Goal: Book appointment/travel/reservation

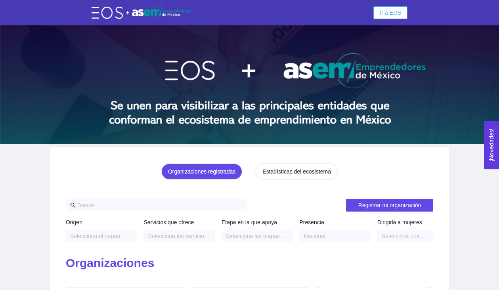
click at [393, 14] on span "Ir a EOS" at bounding box center [390, 12] width 21 height 9
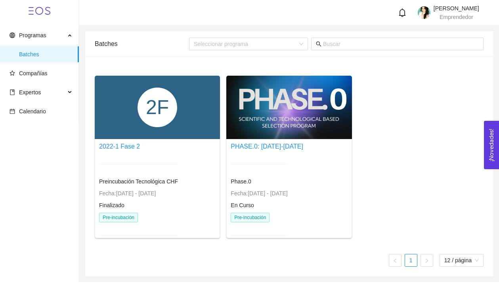
click at [128, 217] on span "Pre-incubación" at bounding box center [118, 218] width 39 height 10
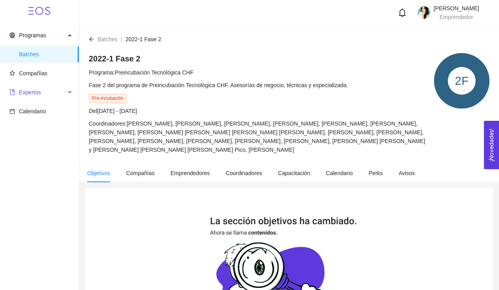
click at [58, 92] on span "Expertos" at bounding box center [38, 92] width 56 height 16
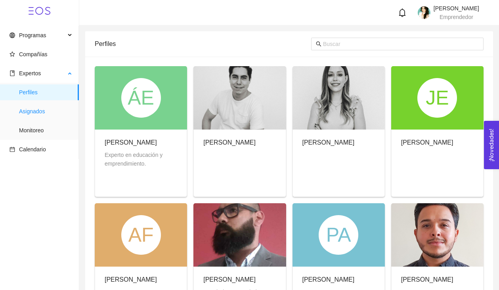
click at [48, 111] on span "Asignados" at bounding box center [46, 112] width 54 height 16
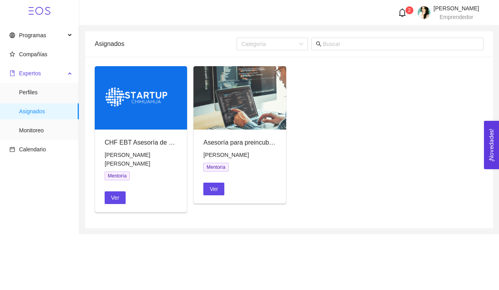
click at [48, 74] on span "Expertos" at bounding box center [38, 73] width 56 height 16
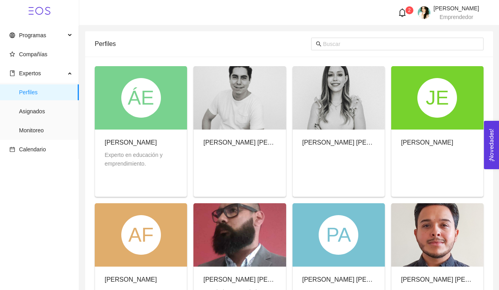
click at [48, 74] on span "Expertos" at bounding box center [38, 73] width 56 height 16
click at [28, 109] on span "Asignados" at bounding box center [46, 112] width 54 height 16
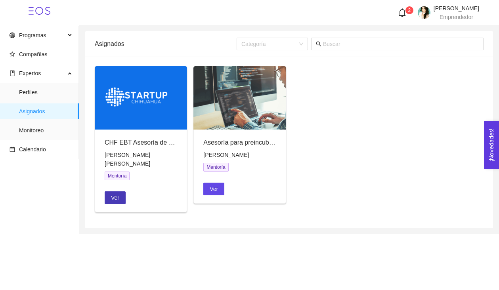
click at [118, 194] on span "Ver" at bounding box center [115, 198] width 8 height 9
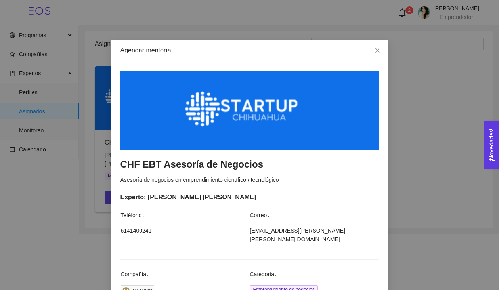
click at [451, 175] on div "Agendar mentoría CHF EBT Asesoría de Negocios Asesoría de negocios en emprendim…" at bounding box center [249, 145] width 499 height 290
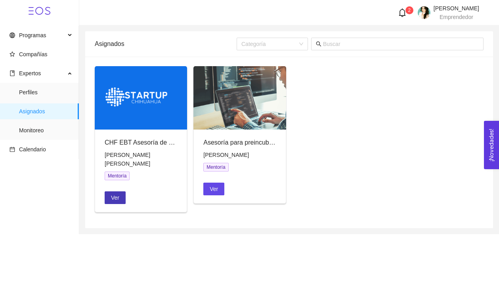
click at [109, 192] on button "Ver" at bounding box center [115, 198] width 21 height 13
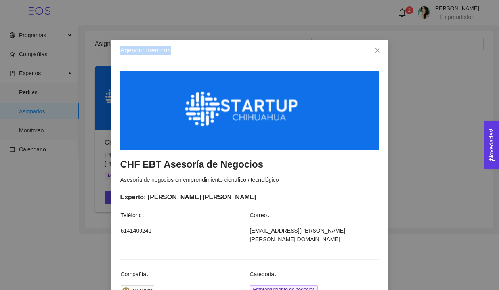
drag, startPoint x: 265, startPoint y: 60, endPoint x: 269, endPoint y: 28, distance: 32.1
click at [269, 28] on div "Agendar mentoría CHF EBT Asesoría de Negocios Asesoría de negocios en emprendim…" at bounding box center [249, 145] width 499 height 290
click at [380, 51] on icon "close" at bounding box center [377, 50] width 6 height 6
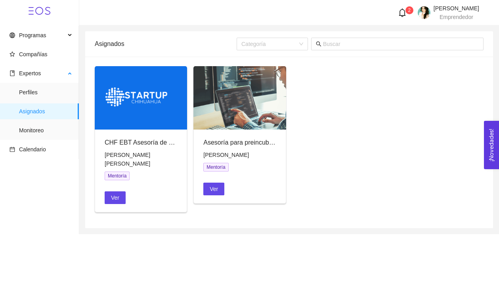
click at [32, 113] on span "Asignados" at bounding box center [46, 112] width 54 height 16
click at [37, 129] on span "Monitoreo" at bounding box center [46, 131] width 54 height 16
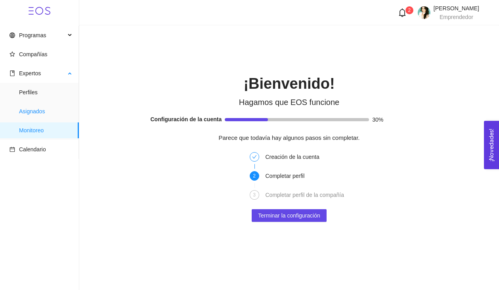
click at [35, 113] on span "Asignados" at bounding box center [46, 112] width 54 height 16
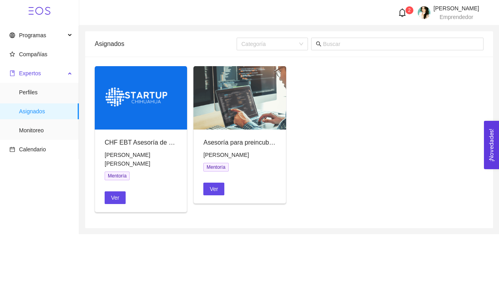
click at [34, 75] on span "Expertos" at bounding box center [30, 73] width 22 height 6
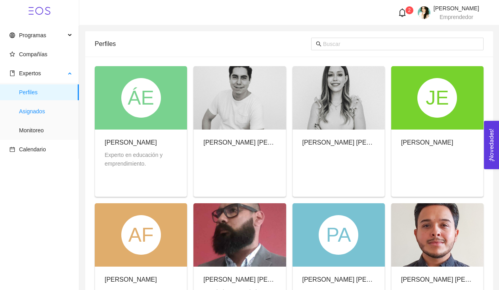
click at [35, 112] on span "Asignados" at bounding box center [46, 112] width 54 height 16
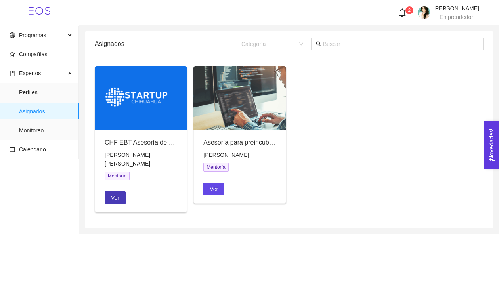
click at [116, 194] on span "Ver" at bounding box center [115, 198] width 8 height 9
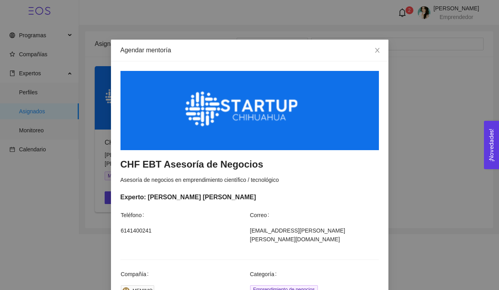
click at [147, 287] on div "MEMIMO" at bounding box center [143, 291] width 20 height 8
click at [288, 286] on span "Emprendimiento de negocios" at bounding box center [284, 290] width 68 height 9
click at [275, 236] on td "jp.ayala@mixen.mx" at bounding box center [314, 238] width 129 height 24
click at [257, 125] on div at bounding box center [250, 110] width 259 height 79
click at [245, 97] on div at bounding box center [250, 110] width 259 height 79
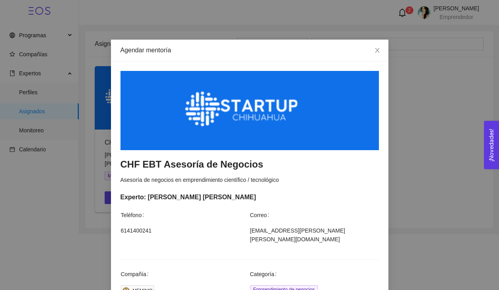
click at [245, 97] on div at bounding box center [250, 110] width 259 height 79
click at [194, 165] on h3 "CHF EBT Asesoría de Negocios" at bounding box center [250, 164] width 259 height 13
click at [143, 174] on div "CHF EBT Asesoría de Negocios Asesoría de negocios en emprendimiento científico …" at bounding box center [250, 294] width 278 height 466
click at [368, 191] on div "CHF EBT Asesoría de Negocios Asesoría de negocios en emprendimiento científico …" at bounding box center [250, 294] width 278 height 466
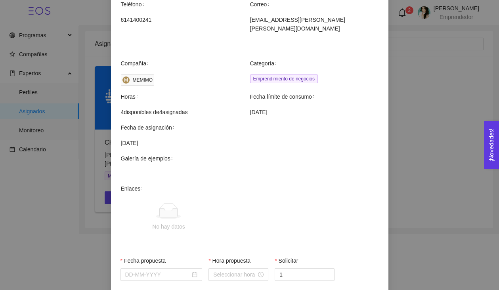
scroll to position [227, 0]
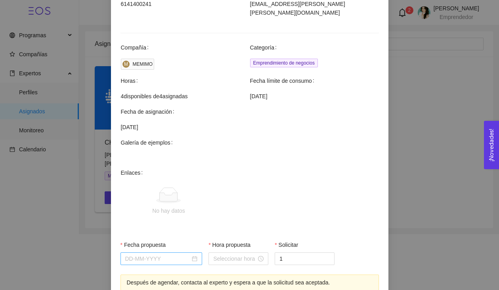
click at [182, 255] on input "Fecha propuesta" at bounding box center [157, 259] width 65 height 9
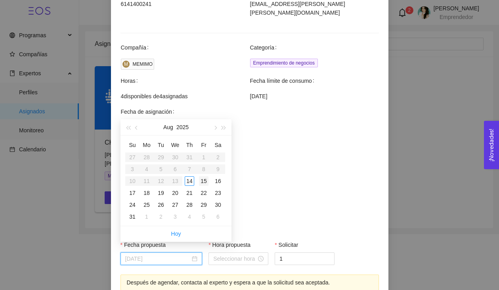
type input "August 15, 2025"
click at [203, 181] on div "15" at bounding box center [204, 181] width 10 height 10
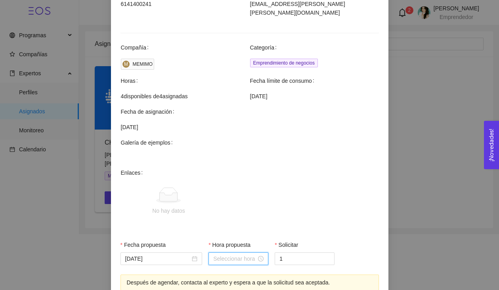
click at [241, 255] on input "Hora propuesta" at bounding box center [234, 259] width 43 height 9
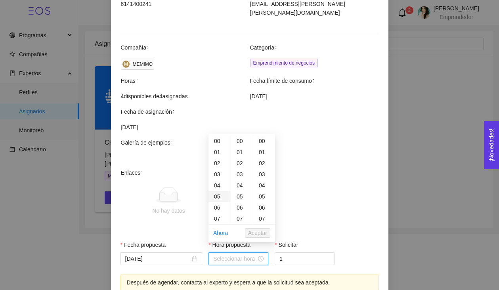
click at [217, 198] on div "05" at bounding box center [220, 196] width 22 height 11
type input "05:00:00"
click at [329, 223] on span "No hay datos" at bounding box center [262, 202] width 232 height 66
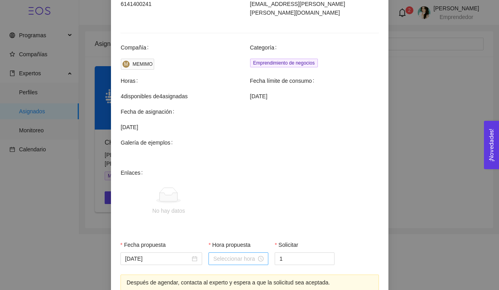
click at [262, 255] on div at bounding box center [238, 259] width 50 height 9
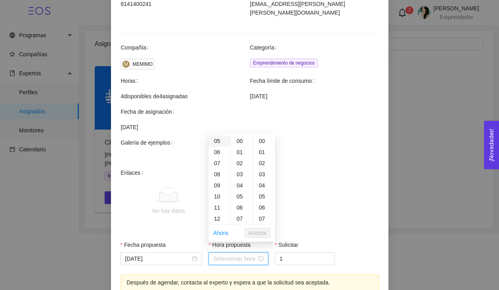
click at [215, 142] on div "05" at bounding box center [220, 141] width 22 height 11
type input "05:00:00"
click at [260, 234] on span "Aceptar" at bounding box center [257, 233] width 19 height 9
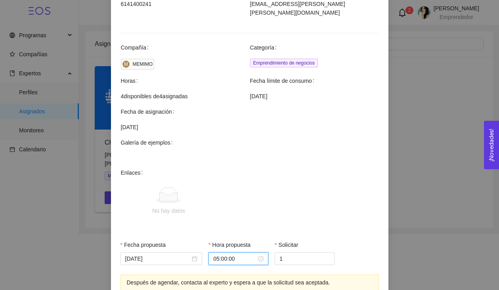
click at [272, 213] on span "No hay datos" at bounding box center [262, 202] width 232 height 66
click at [354, 184] on span "No hay datos" at bounding box center [262, 202] width 232 height 66
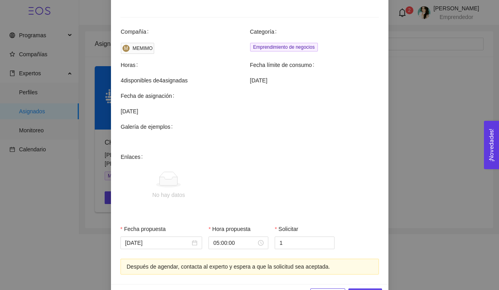
scroll to position [259, 0]
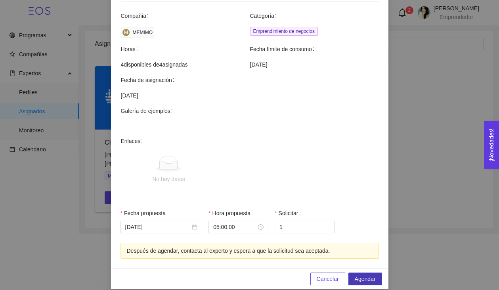
click at [367, 275] on span "Agendar" at bounding box center [365, 279] width 21 height 9
click at [243, 124] on td at bounding box center [250, 129] width 259 height 15
click at [173, 223] on input "August 15, 2025" at bounding box center [157, 227] width 65 height 9
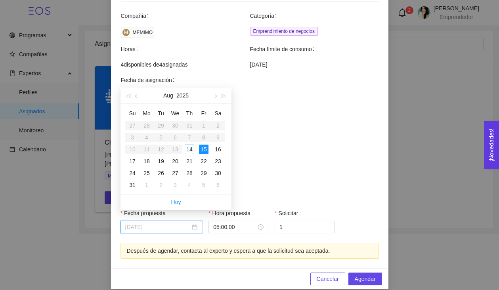
type input "August 15, 2025"
click at [204, 151] on div "15" at bounding box center [204, 150] width 10 height 10
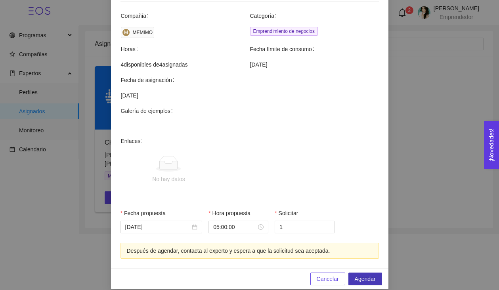
click at [362, 275] on span "Agendar" at bounding box center [365, 279] width 21 height 9
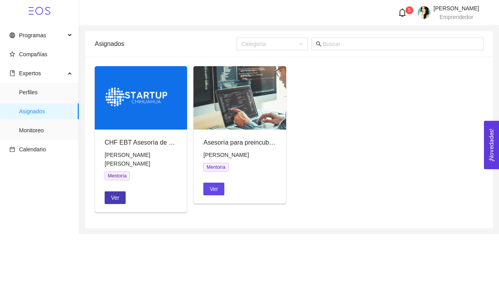
click at [117, 194] on span "Ver" at bounding box center [115, 198] width 8 height 9
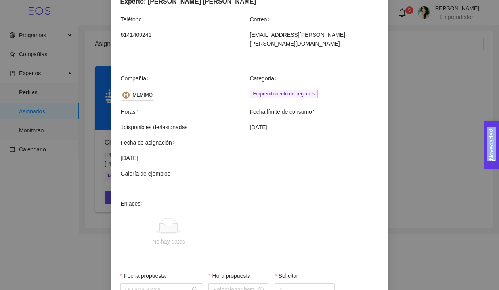
scroll to position [259, 0]
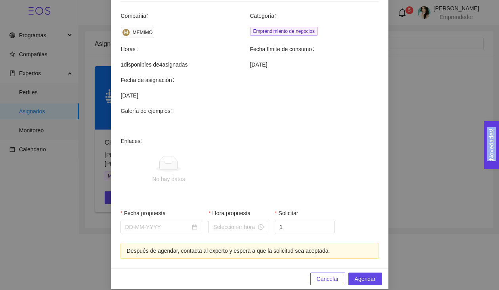
drag, startPoint x: 345, startPoint y: 183, endPoint x: 372, endPoint y: 315, distance: 135.0
click at [372, 290] on html "Programas Compañías Expertos Perfiles Asignados Monitoreo Calendario 5 Yudith O…" at bounding box center [249, 145] width 499 height 290
click at [171, 223] on input "Fecha propuesta" at bounding box center [157, 227] width 65 height 9
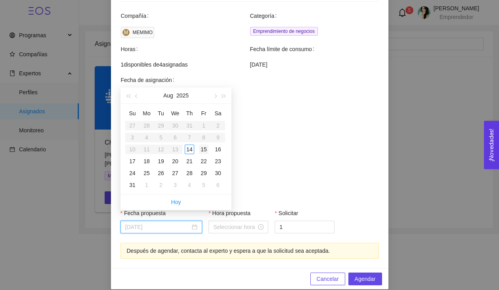
type input "August 15, 2025"
click at [207, 146] on div "15" at bounding box center [204, 150] width 10 height 10
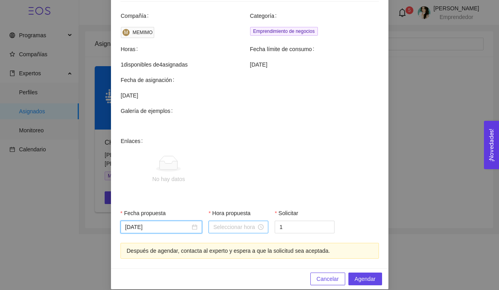
click at [231, 223] on input "Hora propuesta" at bounding box center [234, 227] width 43 height 9
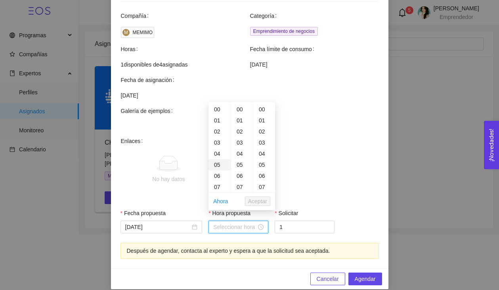
click at [217, 165] on div "05" at bounding box center [220, 164] width 22 height 11
type input "05:00:00"
click at [256, 201] on span "Aceptar" at bounding box center [257, 201] width 19 height 9
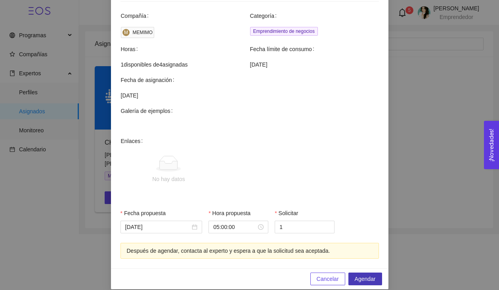
click at [364, 275] on span "Agendar" at bounding box center [365, 279] width 21 height 9
click at [363, 275] on span "Agendar" at bounding box center [365, 279] width 21 height 9
click at [369, 275] on span "Agendar" at bounding box center [365, 279] width 21 height 9
click at [330, 275] on span "Cancelar" at bounding box center [328, 279] width 22 height 9
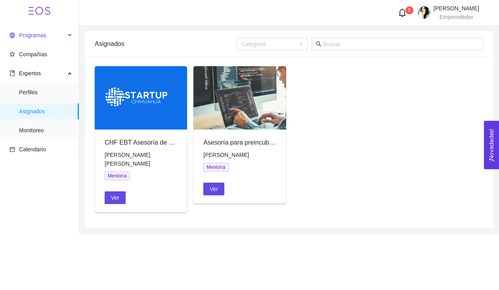
click at [34, 38] on span "Programas" at bounding box center [32, 35] width 27 height 6
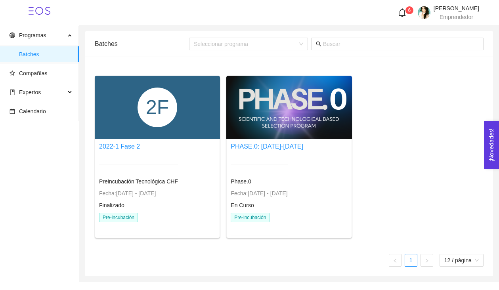
click at [132, 132] on div "2F" at bounding box center [157, 107] width 125 height 63
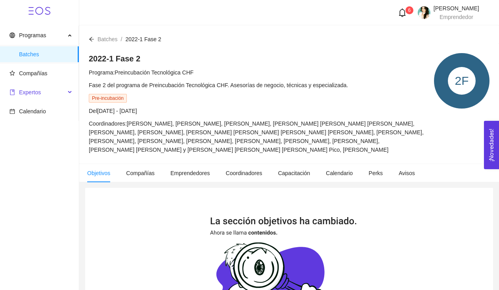
click at [60, 92] on span "Expertos" at bounding box center [38, 92] width 56 height 16
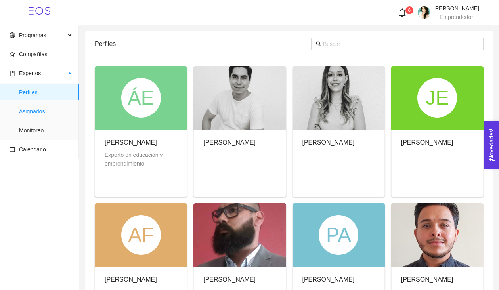
click at [37, 113] on span "Asignados" at bounding box center [46, 112] width 54 height 16
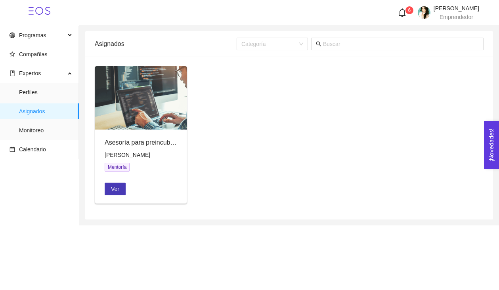
click at [119, 190] on span "Ver" at bounding box center [115, 189] width 8 height 9
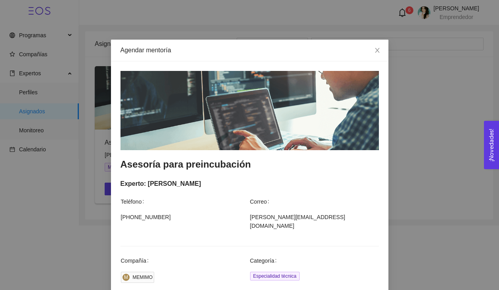
click at [440, 163] on div "Agendar mentoría Asesoría para preincubación Experto: [PERSON_NAME] Teléfono Co…" at bounding box center [249, 145] width 499 height 290
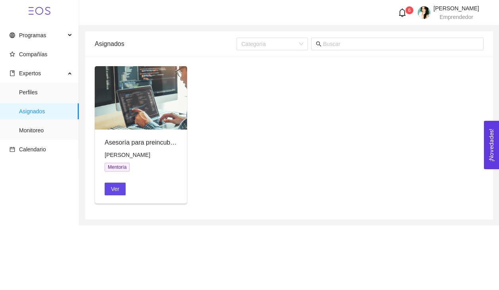
click at [293, 189] on div "Asesoría para preincubación [PERSON_NAME] Mentoría Ver" at bounding box center [289, 138] width 395 height 144
click at [119, 188] on span "Ver" at bounding box center [115, 189] width 8 height 9
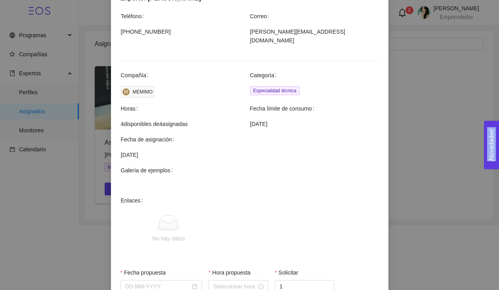
scroll to position [245, 0]
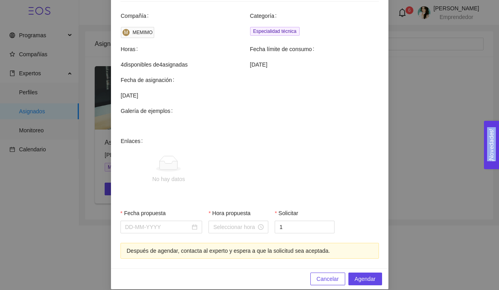
drag, startPoint x: 357, startPoint y: 177, endPoint x: 370, endPoint y: 296, distance: 120.2
click at [370, 290] on html "Programas Compañías Expertos Perfiles Asignados Monitoreo Calendario 6 [PERSON_…" at bounding box center [249, 145] width 499 height 290
click at [196, 223] on div at bounding box center [161, 227] width 73 height 9
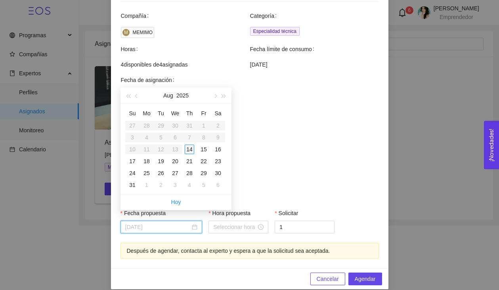
type input "[DATE]"
click at [188, 152] on div "14" at bounding box center [190, 150] width 10 height 10
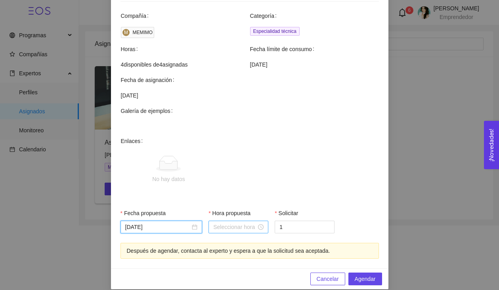
click at [231, 223] on input "Hora propuesta" at bounding box center [234, 227] width 43 height 9
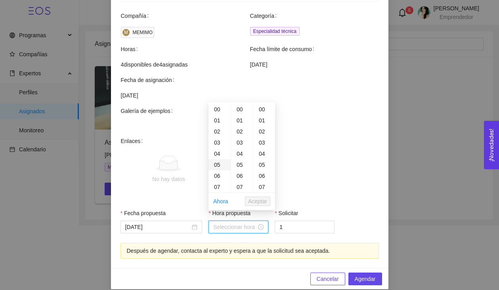
click at [217, 164] on div "05" at bounding box center [220, 164] width 22 height 11
type input "05:00:00"
click at [261, 203] on span "Aceptar" at bounding box center [257, 201] width 19 height 9
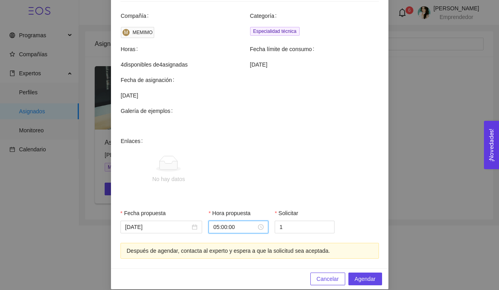
click at [297, 142] on span "No hay datos" at bounding box center [262, 170] width 232 height 66
click at [363, 275] on span "Agendar" at bounding box center [365, 279] width 21 height 9
click at [367, 275] on span "Agendar" at bounding box center [365, 279] width 21 height 9
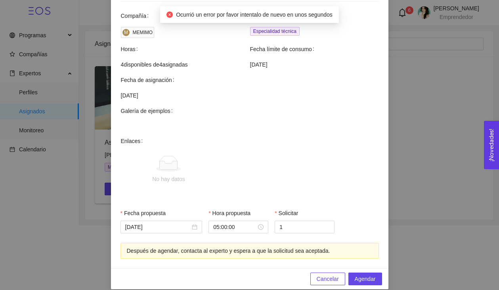
click at [319, 275] on span "Cancelar" at bounding box center [328, 279] width 22 height 9
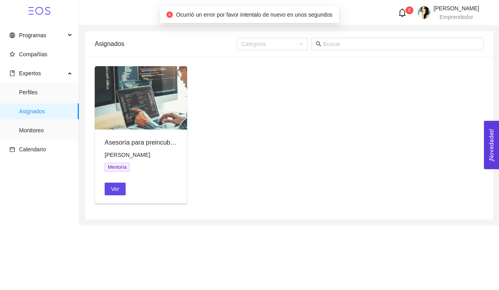
scroll to position [205, 0]
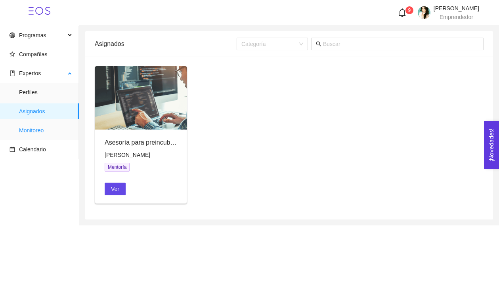
click at [37, 130] on span "Monitoreo" at bounding box center [46, 131] width 54 height 16
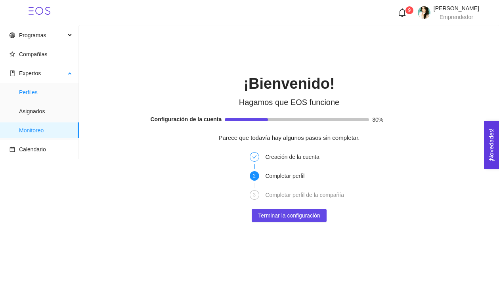
click at [27, 93] on span "Perfiles" at bounding box center [46, 92] width 54 height 16
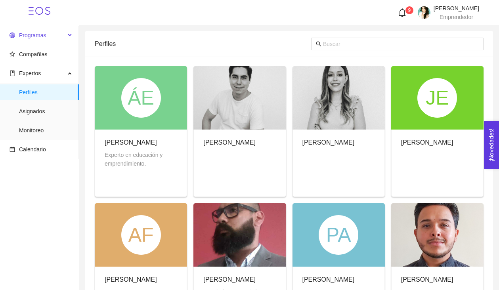
click at [27, 36] on span "Programas" at bounding box center [32, 35] width 27 height 6
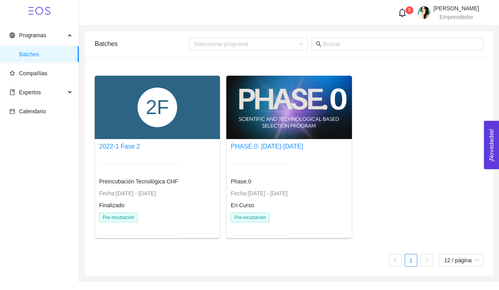
click at [187, 120] on div "2F" at bounding box center [157, 107] width 125 height 63
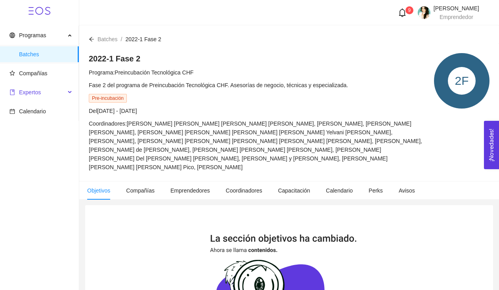
click at [32, 94] on span "Expertos" at bounding box center [30, 92] width 22 height 6
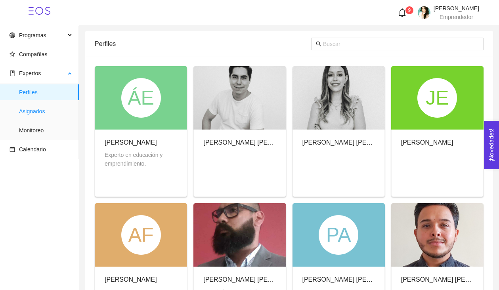
click at [32, 112] on span "Asignados" at bounding box center [46, 112] width 54 height 16
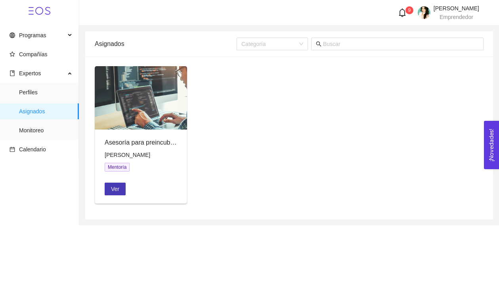
click at [115, 191] on span "Ver" at bounding box center [115, 189] width 8 height 9
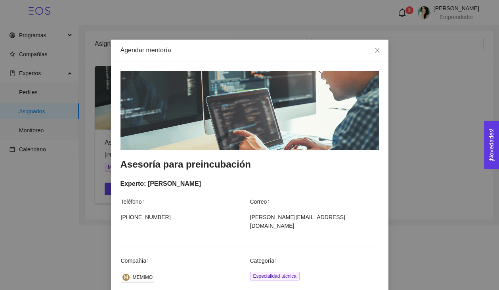
click at [297, 190] on div "Experto: Eugenio Robles Siller Teléfono Correo (444) 828-5883 eugenio@baliotech…" at bounding box center [250, 208] width 259 height 58
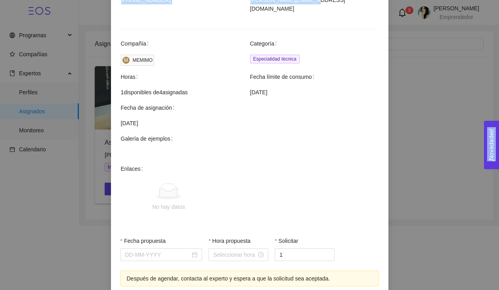
scroll to position [245, 0]
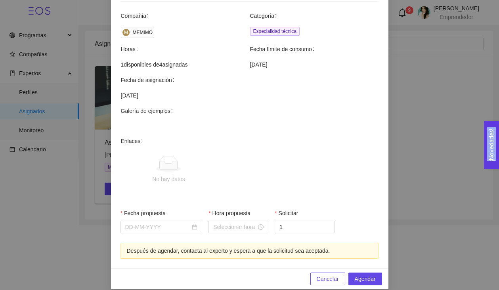
drag, startPoint x: 297, startPoint y: 190, endPoint x: 339, endPoint y: 299, distance: 117.3
click at [339, 290] on html "Programas Compañías Expertos Perfiles Asignados Monitoreo Calendario 9 Yudith O…" at bounding box center [249, 145] width 499 height 290
click at [190, 223] on input "Fecha propuesta" at bounding box center [157, 227] width 65 height 9
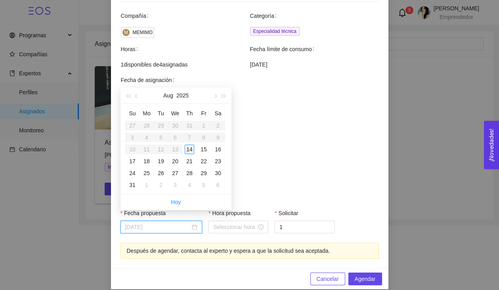
type input "August 14, 2025"
click at [190, 148] on div "14" at bounding box center [190, 150] width 10 height 10
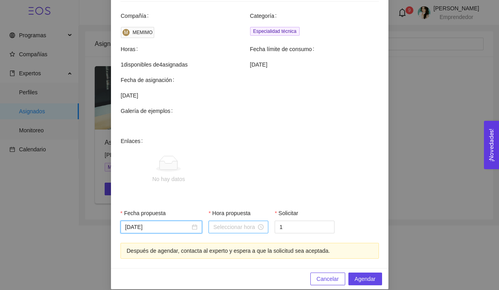
click at [246, 223] on input "Hora propuesta" at bounding box center [234, 227] width 43 height 9
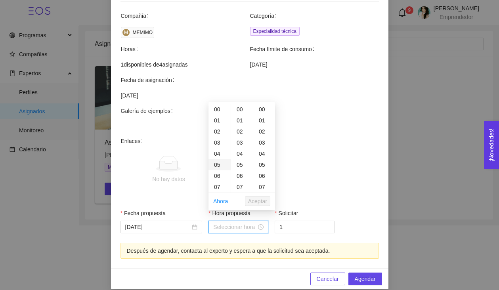
click at [218, 164] on div "05" at bounding box center [220, 164] width 22 height 11
type input "05:00:00"
click at [365, 275] on span "Agendar" at bounding box center [365, 279] width 21 height 9
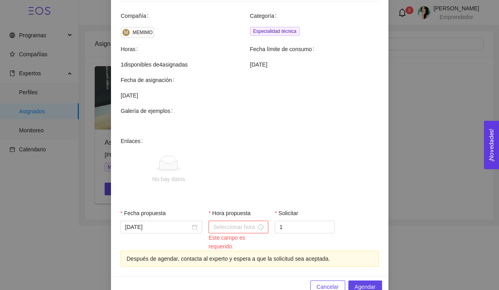
click at [251, 223] on input "Hora propuesta" at bounding box center [234, 227] width 43 height 9
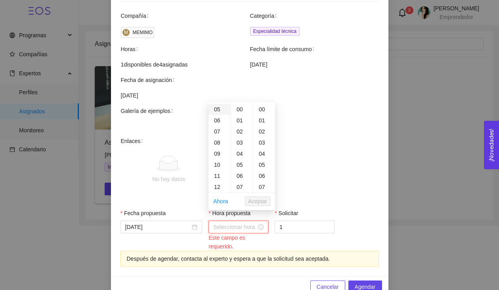
click at [216, 110] on div "05" at bounding box center [220, 109] width 22 height 11
type input "05:00:00"
click at [259, 202] on span "Aceptar" at bounding box center [257, 201] width 19 height 9
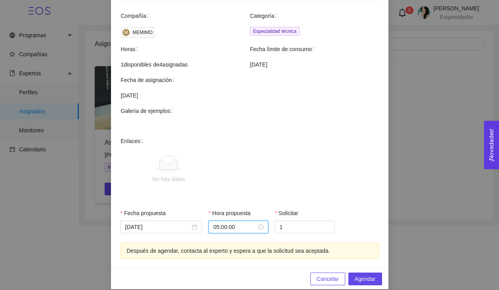
click at [288, 182] on span "No hay datos" at bounding box center [262, 170] width 232 height 66
click at [362, 275] on span "Agendar" at bounding box center [365, 279] width 21 height 9
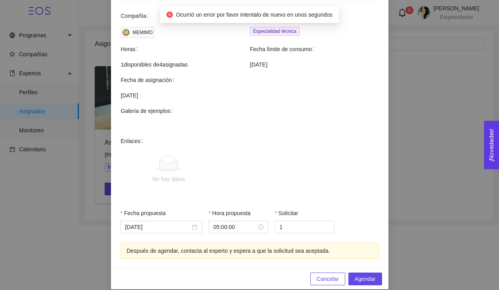
click at [334, 275] on span "Cancelar" at bounding box center [328, 279] width 22 height 9
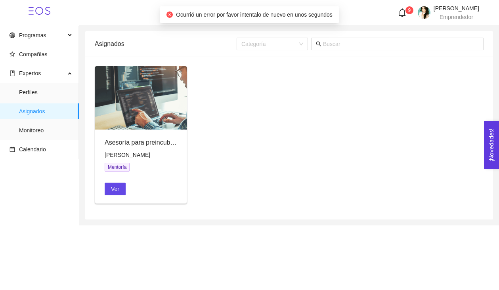
scroll to position [205, 0]
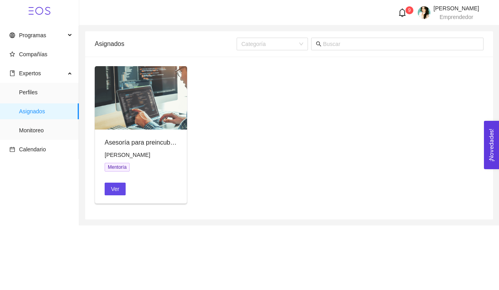
click at [309, 192] on div "Asesoría para preincubación Eugenio Robles Siller Mentoría Ver" at bounding box center [289, 138] width 395 height 144
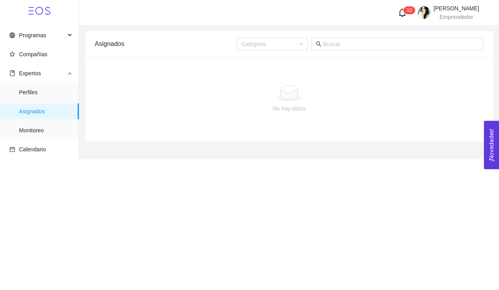
click at [29, 111] on span "Asignados" at bounding box center [46, 112] width 54 height 16
click at [36, 112] on span "Asignados" at bounding box center [46, 112] width 54 height 16
click at [43, 131] on span "Monitoreo" at bounding box center [46, 131] width 54 height 16
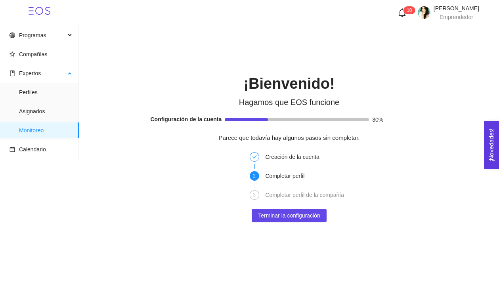
click at [40, 120] on ul "Perfiles Asignados Monitoreo" at bounding box center [39, 111] width 79 height 57
click at [38, 113] on span "Asignados" at bounding box center [46, 112] width 54 height 16
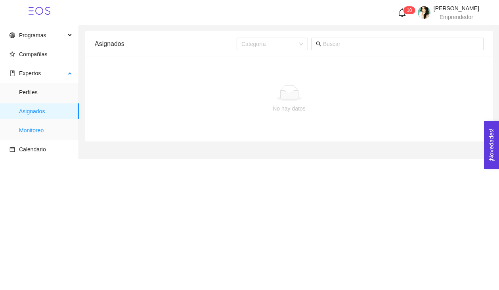
click at [30, 130] on span "Monitoreo" at bounding box center [46, 131] width 54 height 16
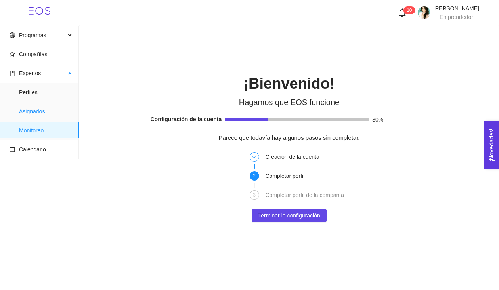
click at [30, 111] on span "Asignados" at bounding box center [46, 112] width 54 height 16
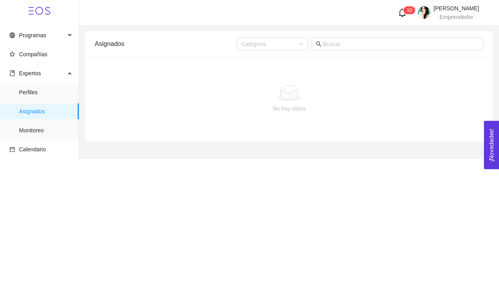
click at [407, 12] on span "1" at bounding box center [408, 11] width 3 height 6
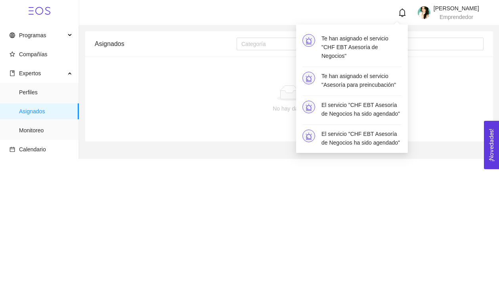
click at [361, 44] on h4 "Te han asignado el servicio "CHF EBT Asesoría de Negocios"" at bounding box center [362, 47] width 80 height 26
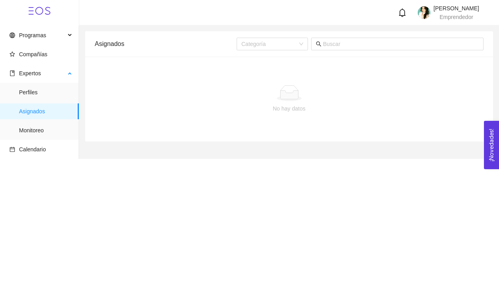
click at [48, 109] on span "Asignados" at bounding box center [46, 112] width 54 height 16
